Goal: Transaction & Acquisition: Subscribe to service/newsletter

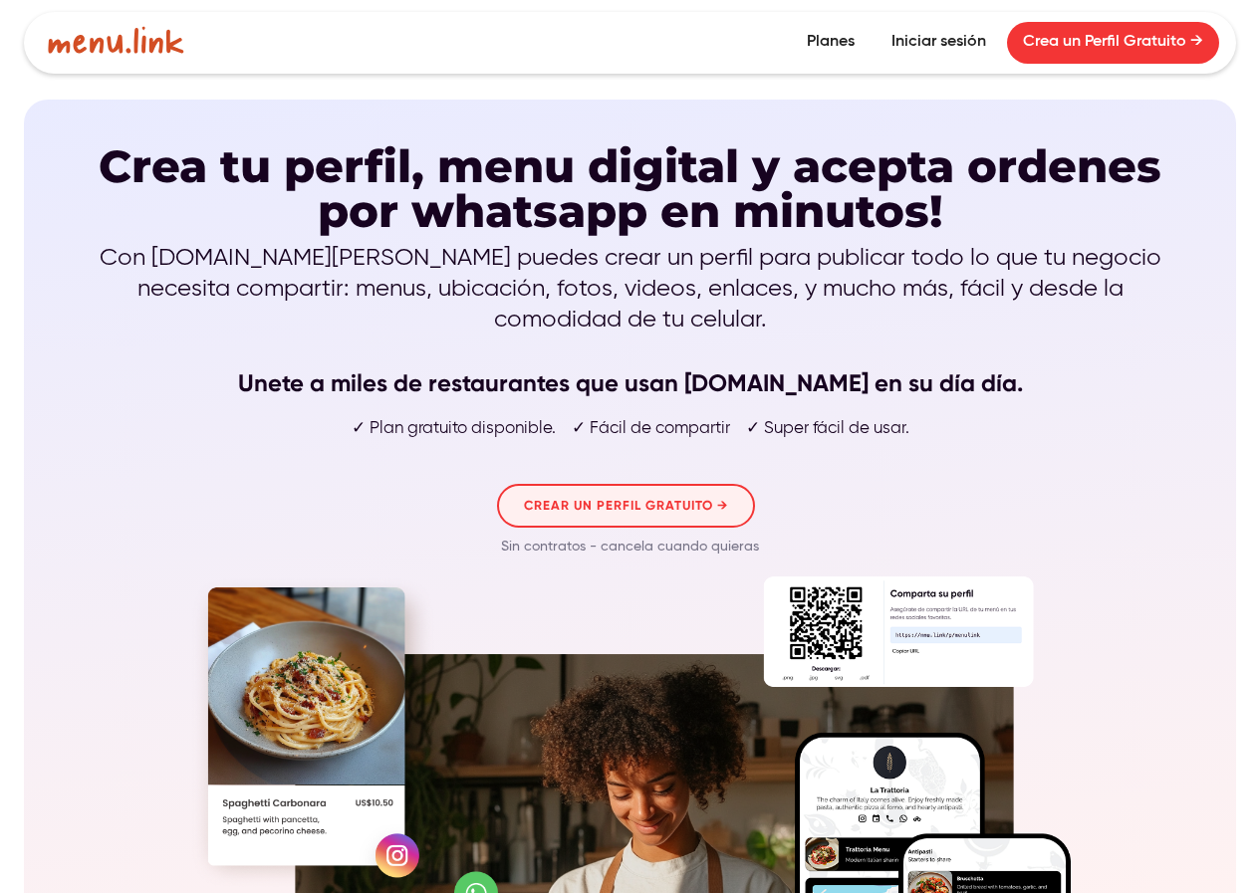
click at [580, 484] on link "CREAR UN PERFIL GRATUITO →" at bounding box center [626, 506] width 258 height 44
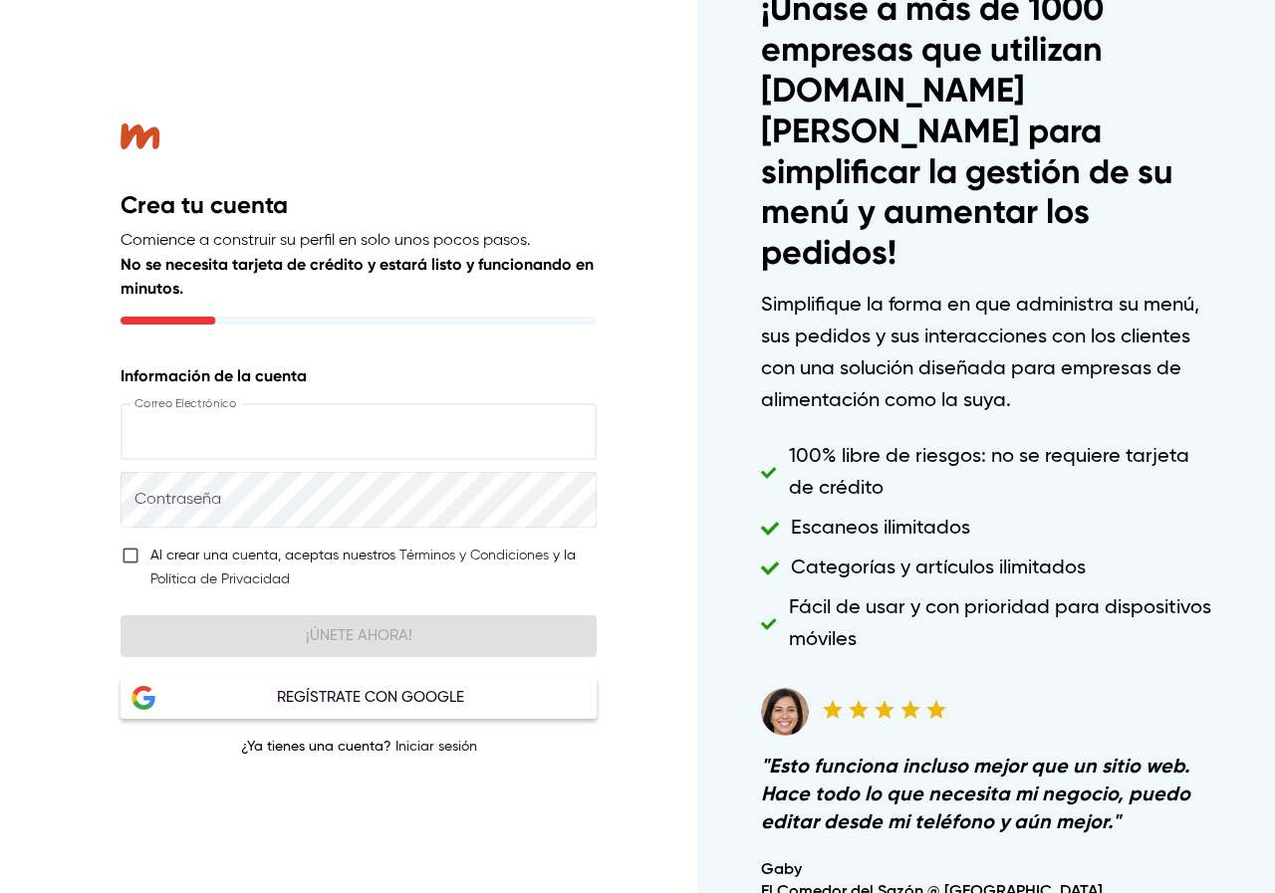
click at [324, 420] on input "text" at bounding box center [358, 432] width 476 height 56
click at [498, 306] on div "Crea tu cuenta Comience a construir su perfil en solo unos pocos pasos. No se n…" at bounding box center [358, 223] width 476 height 201
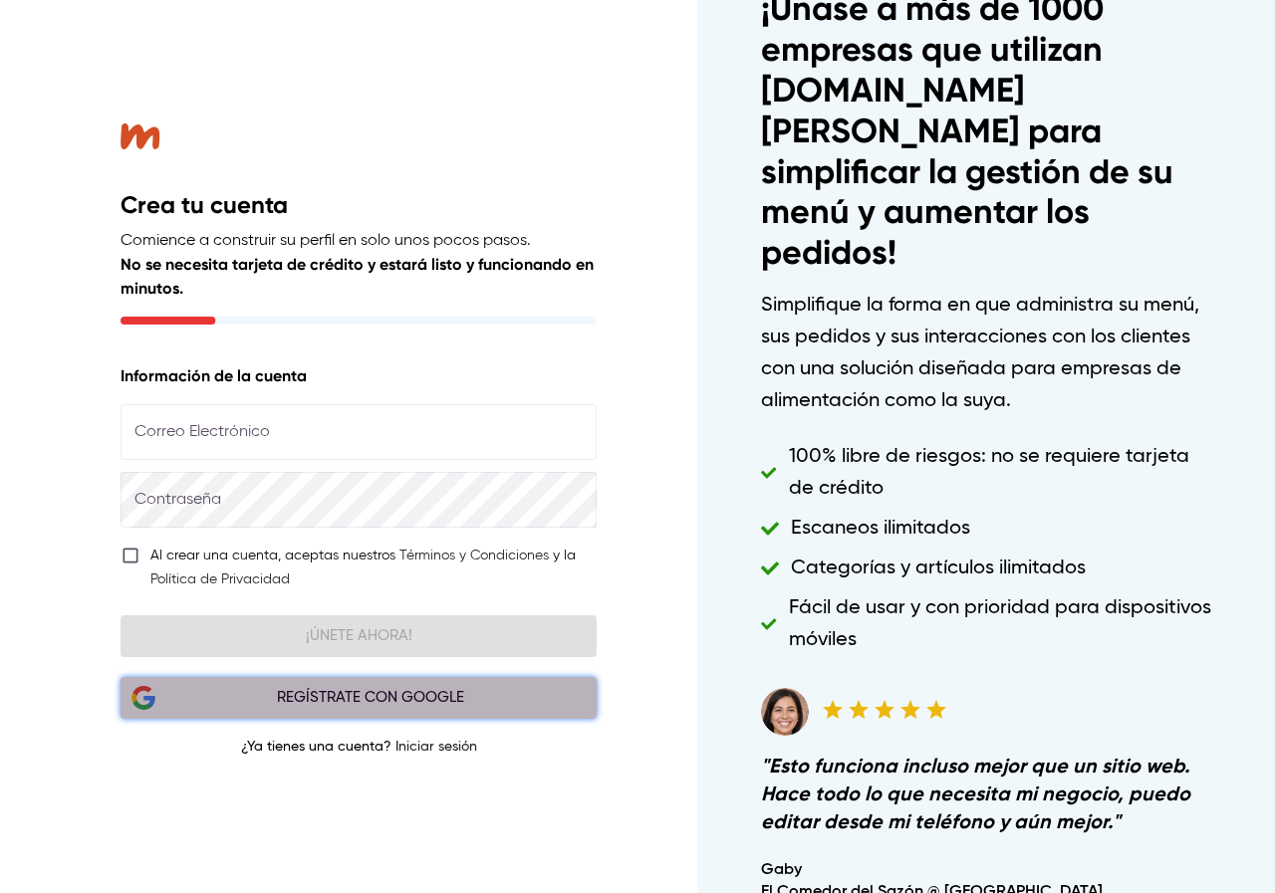
click at [349, 694] on div "Regístrate con Google" at bounding box center [370, 698] width 430 height 26
